Goal: Complete application form

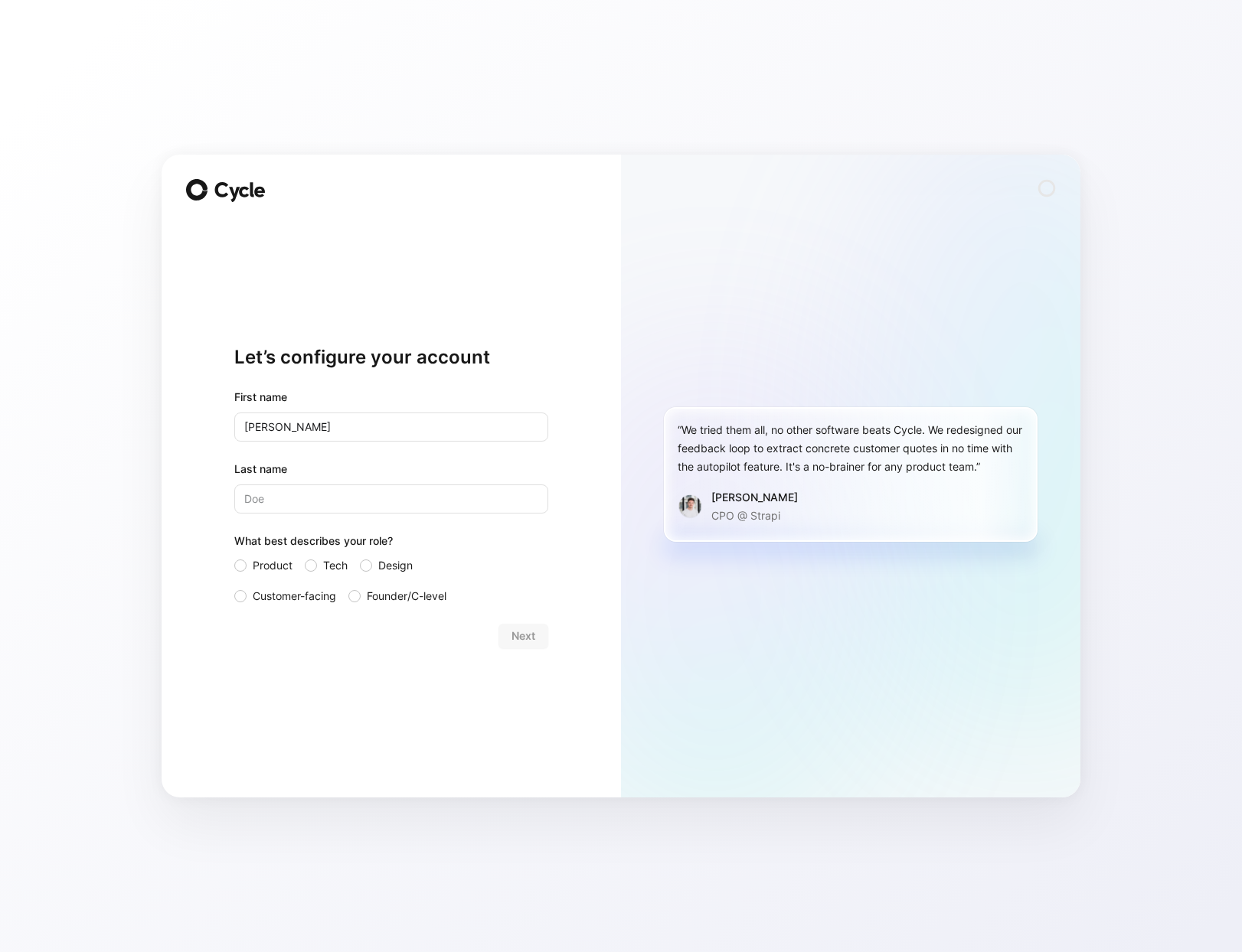
type input "[PERSON_NAME]"
type input "Ley"
click at [245, 597] on div at bounding box center [240, 595] width 12 height 12
click at [234, 587] on input "Customer-facing" at bounding box center [234, 587] width 0 height 0
click at [521, 639] on span "Next" at bounding box center [523, 636] width 23 height 19
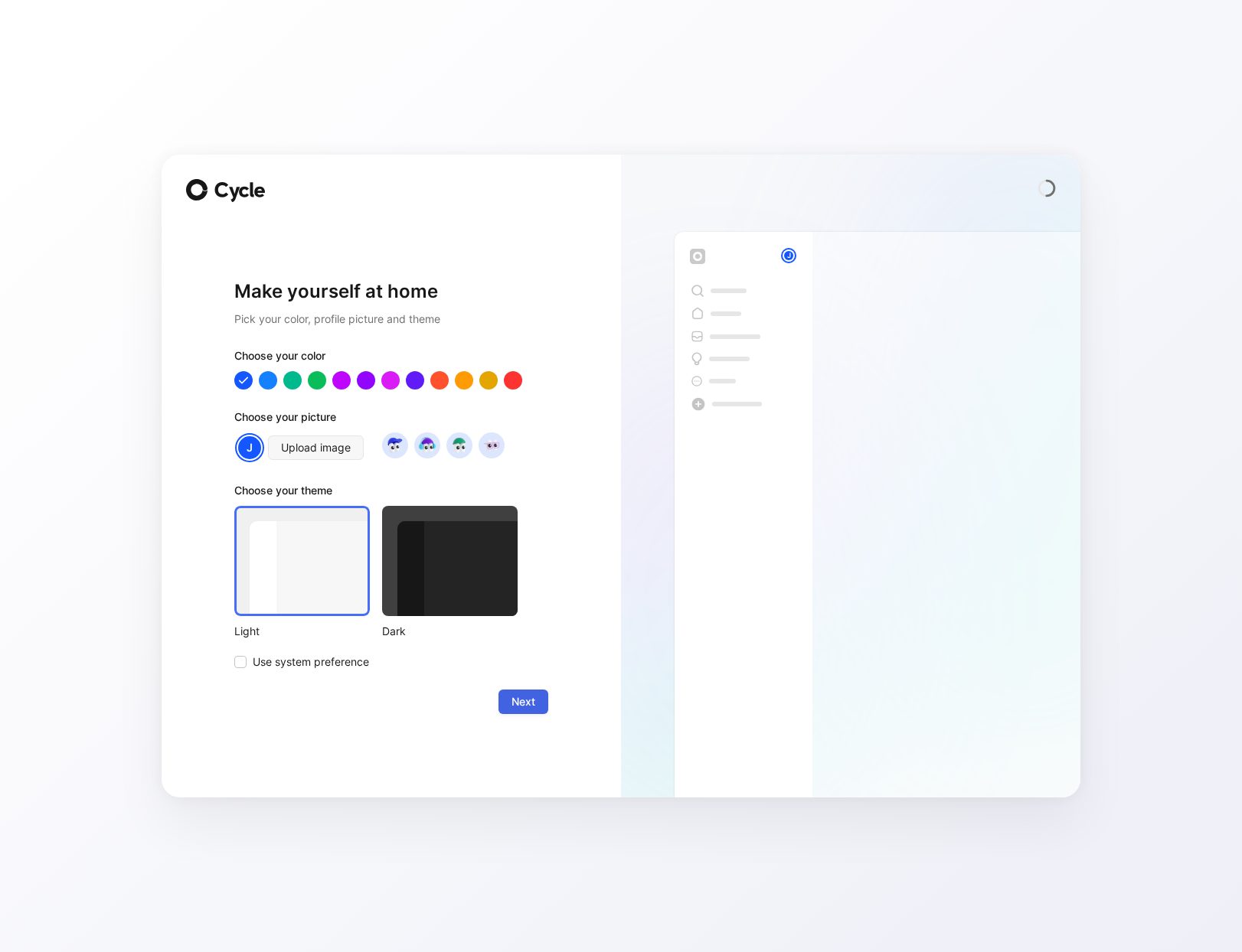
click at [527, 700] on span "Next" at bounding box center [523, 702] width 23 height 19
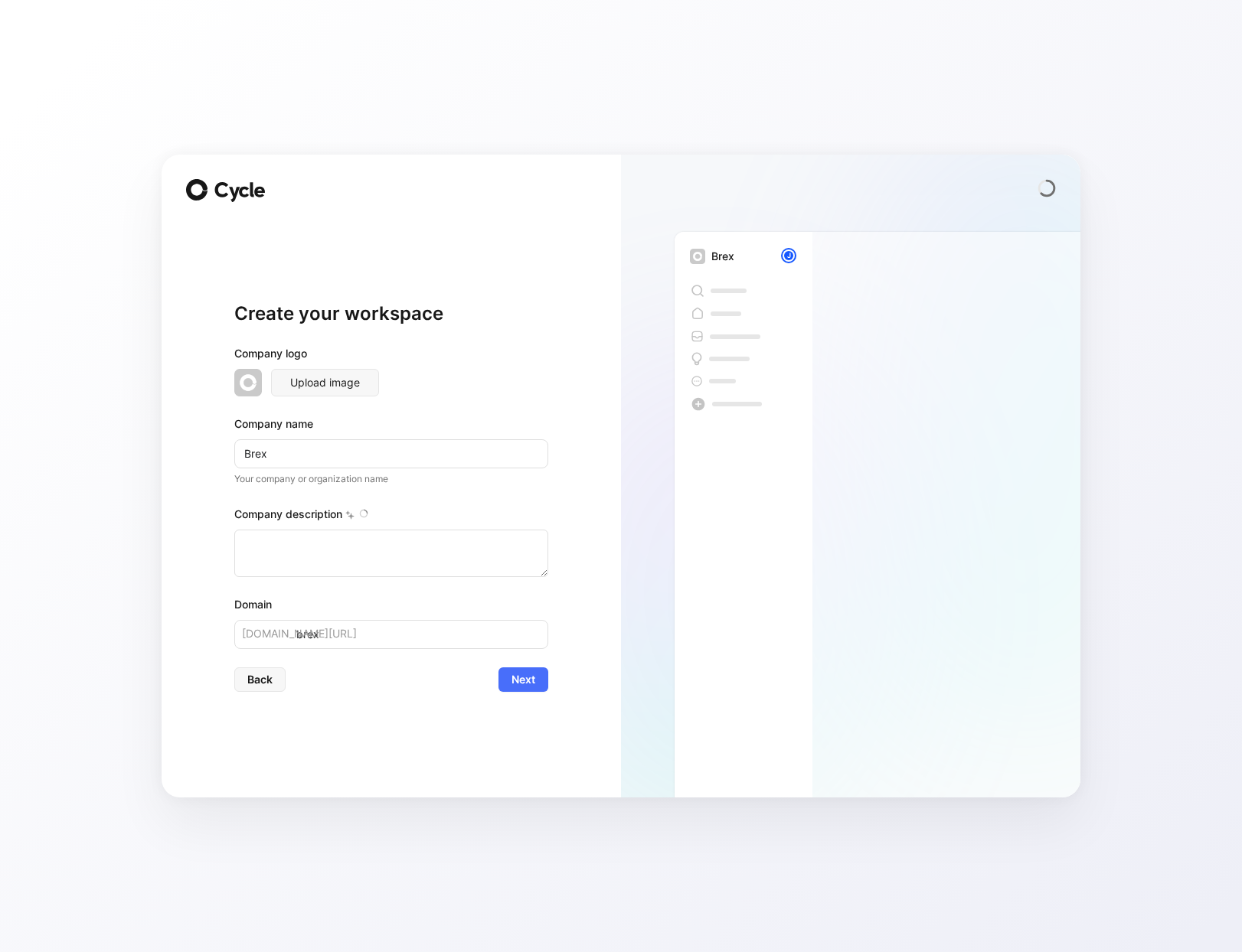
type textarea "Brex is a financial technology company founded in [DATE] by [PERSON_NAME] and […"
click at [533, 679] on span "Next" at bounding box center [523, 679] width 23 height 19
